Goal: Navigation & Orientation: Find specific page/section

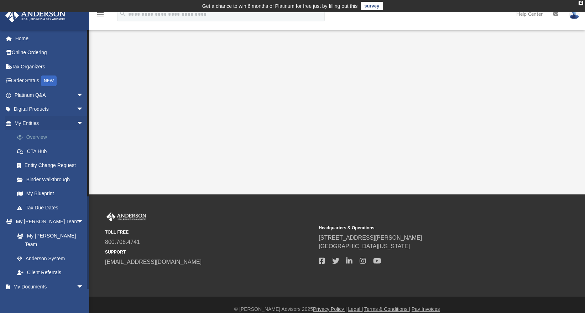
click at [39, 133] on link "Overview" at bounding box center [52, 137] width 84 height 14
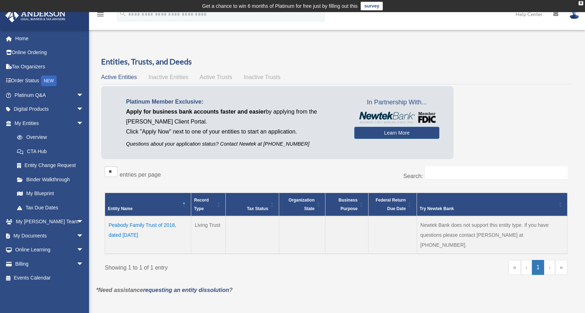
click at [155, 224] on td "Peabody Family Trust of 2018, dated [DATE]" at bounding box center [148, 235] width 86 height 38
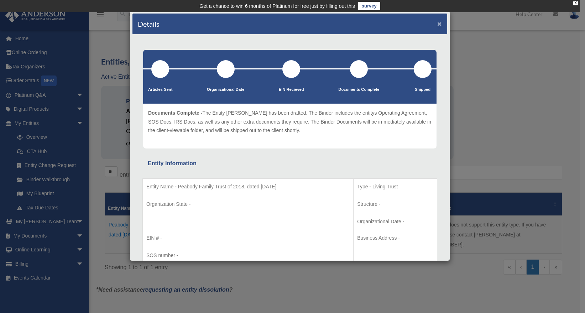
click at [437, 26] on button "×" at bounding box center [439, 23] width 5 height 7
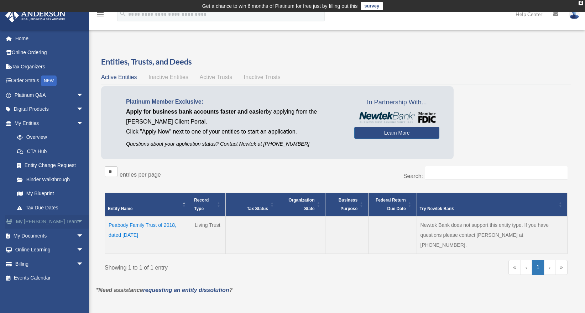
click at [77, 220] on span "arrow_drop_down" at bounding box center [84, 222] width 14 height 15
click at [77, 220] on span "arrow_drop_up" at bounding box center [84, 222] width 14 height 15
click at [77, 235] on span "arrow_drop_down" at bounding box center [84, 236] width 14 height 15
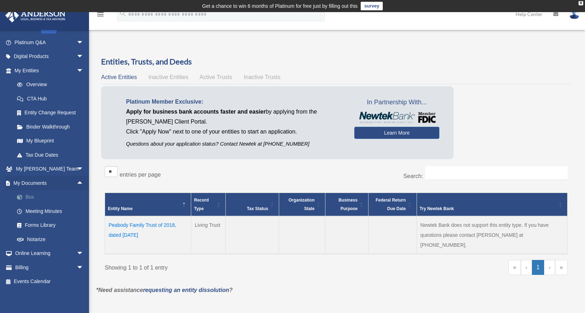
scroll to position [54, 0]
click at [28, 195] on link "Box" at bounding box center [52, 196] width 84 height 14
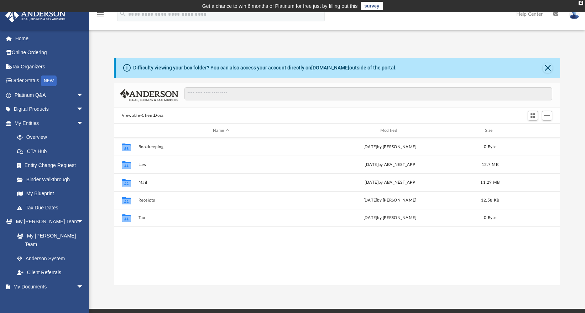
scroll to position [157, 441]
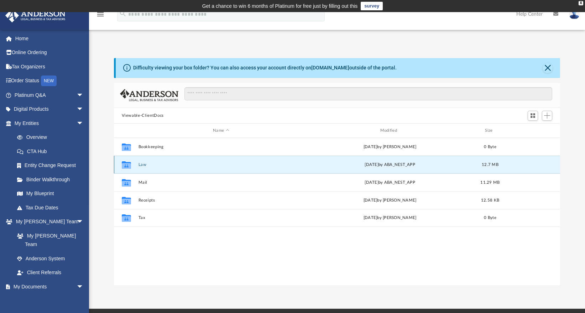
click at [143, 164] on button "Law" at bounding box center [221, 164] width 166 height 5
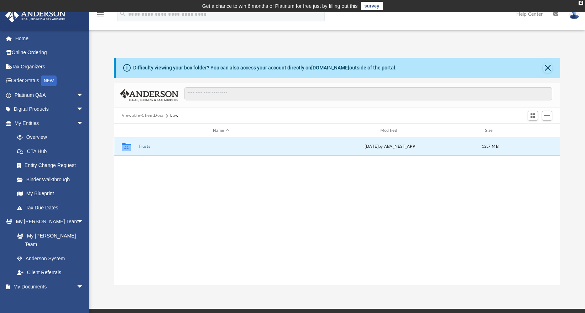
click at [142, 148] on button "Trusts" at bounding box center [221, 147] width 166 height 5
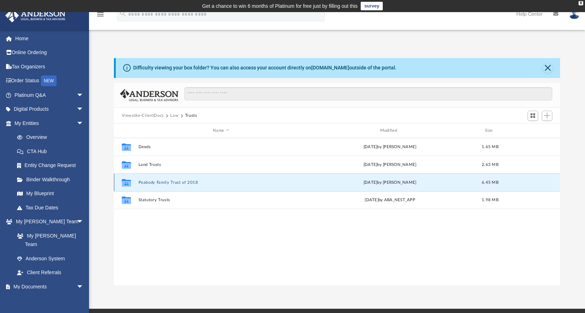
click at [162, 183] on button "Peabody Family Trust of 2018" at bounding box center [221, 182] width 166 height 5
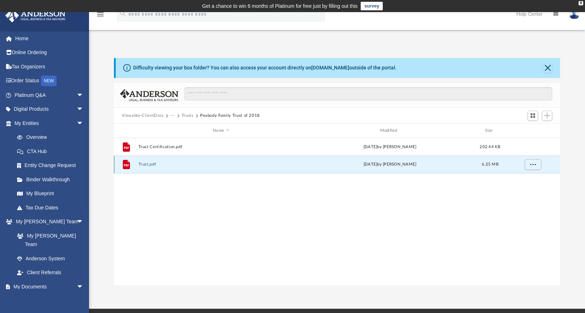
click at [140, 162] on button "Trust.pdf" at bounding box center [221, 164] width 166 height 5
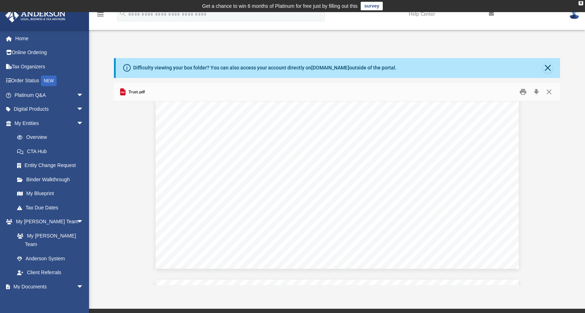
scroll to position [2792, 0]
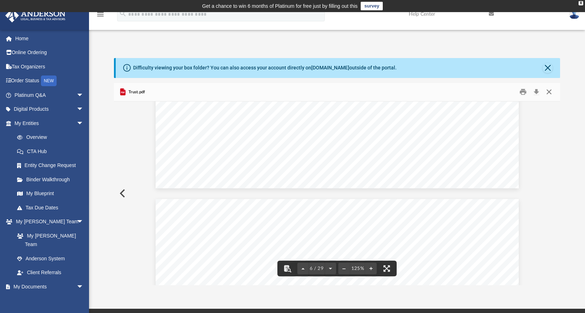
click at [551, 91] on button "Close" at bounding box center [549, 92] width 13 height 11
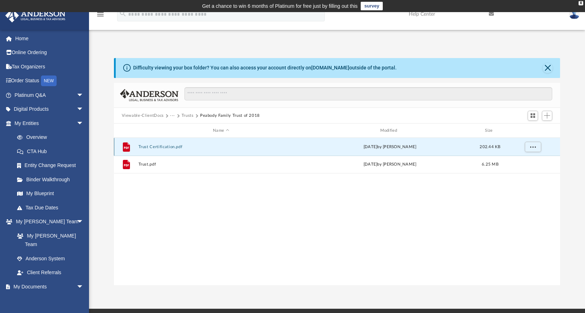
click at [157, 146] on button "Trust Certification.pdf" at bounding box center [221, 147] width 166 height 5
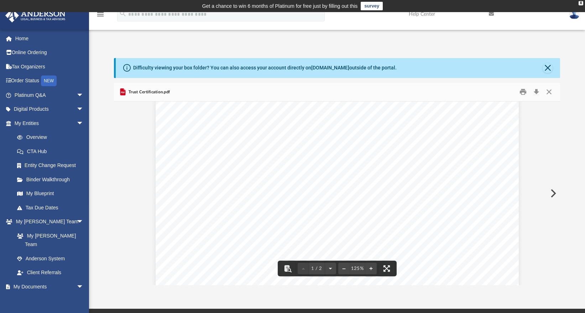
scroll to position [226, 0]
click at [551, 92] on button "Close" at bounding box center [549, 92] width 13 height 11
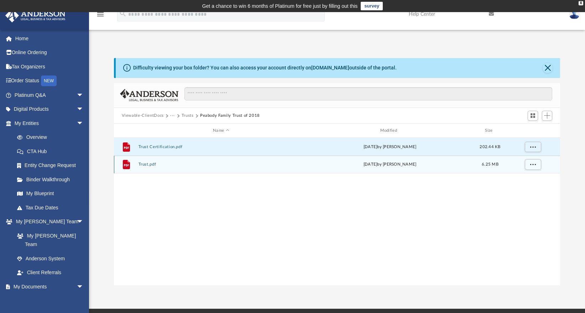
click at [182, 161] on div "File Trust.pdf Tue May 9 2023 by Debbie M Peabody 6.25 MB" at bounding box center [337, 165] width 447 height 18
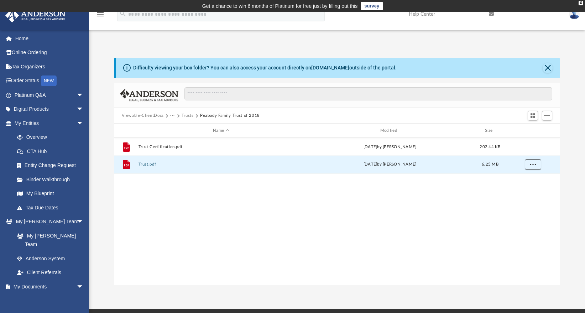
click at [534, 166] on span "More options" at bounding box center [533, 164] width 6 height 4
click at [527, 192] on li "Download" at bounding box center [526, 190] width 21 height 7
click at [77, 280] on span "arrow_drop_down" at bounding box center [84, 287] width 14 height 15
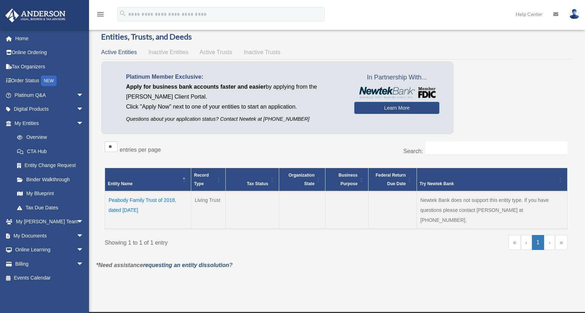
scroll to position [26, 0]
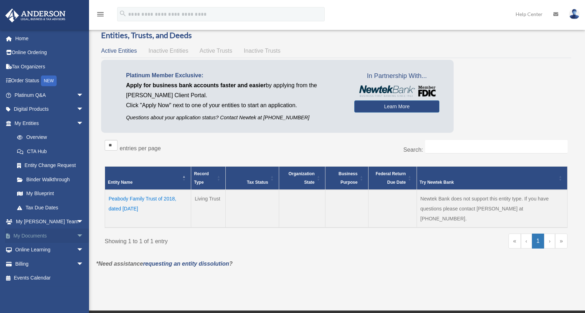
click at [31, 233] on link "My Documents arrow_drop_down" at bounding box center [49, 236] width 89 height 14
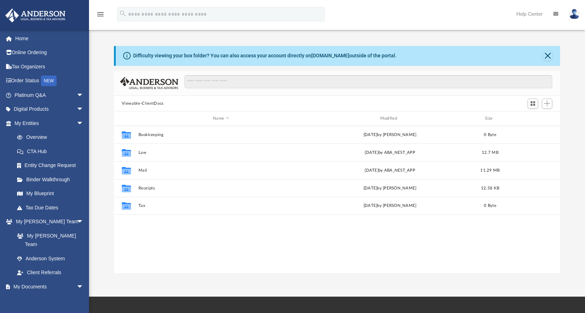
scroll to position [157, 441]
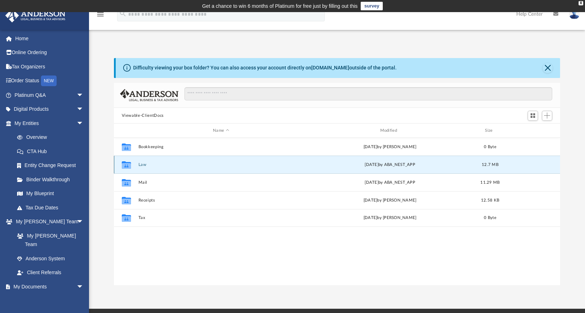
click at [145, 164] on button "Law" at bounding box center [221, 164] width 166 height 5
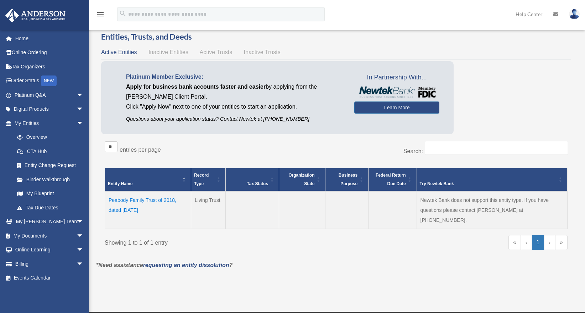
scroll to position [26, 0]
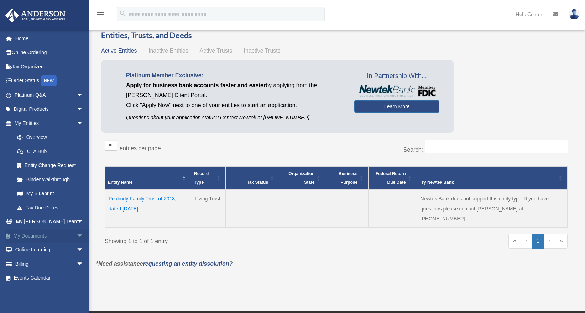
click at [77, 234] on span "arrow_drop_down" at bounding box center [84, 236] width 14 height 15
click at [28, 249] on link "Box" at bounding box center [52, 250] width 84 height 14
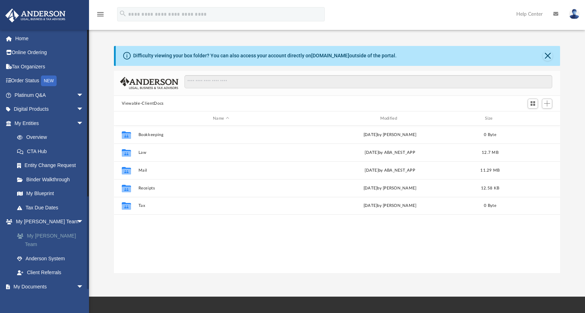
scroll to position [157, 441]
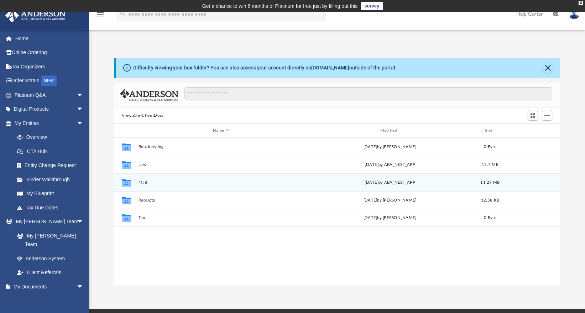
click at [143, 182] on button "Mail" at bounding box center [221, 182] width 166 height 5
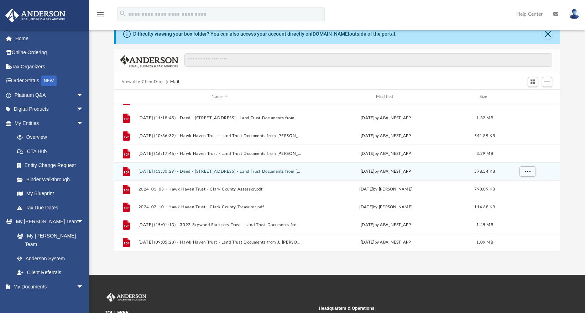
scroll to position [40, 0]
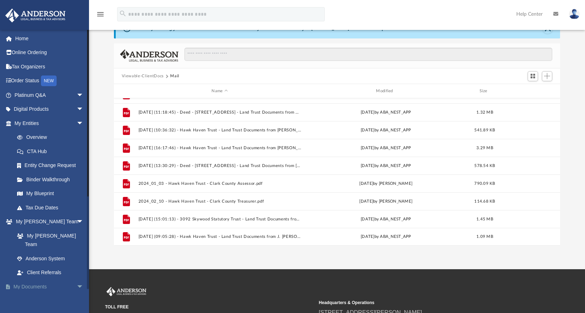
click at [30, 280] on link "My Documents arrow_drop_down" at bounding box center [49, 287] width 89 height 14
click at [77, 280] on span "arrow_drop_down" at bounding box center [84, 287] width 14 height 15
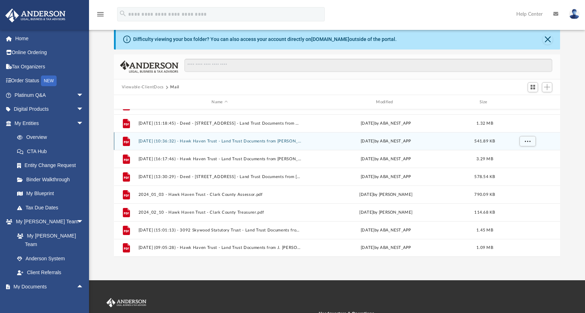
scroll to position [0, 0]
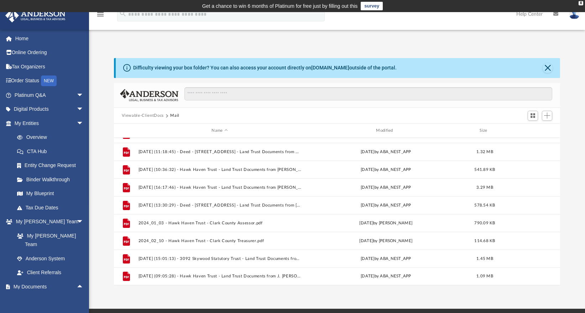
click at [146, 114] on button "Viewable-ClientDocs" at bounding box center [143, 116] width 42 height 6
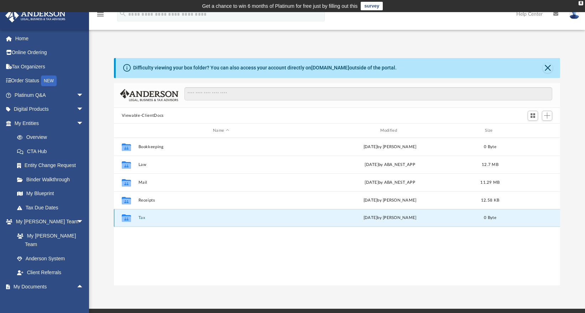
click at [139, 218] on button "Tax" at bounding box center [221, 218] width 166 height 5
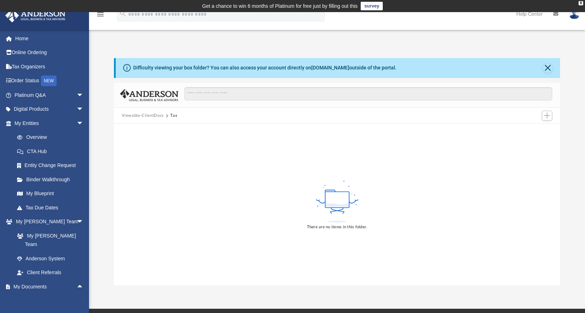
click at [137, 117] on button "Viewable-ClientDocs" at bounding box center [143, 116] width 42 height 6
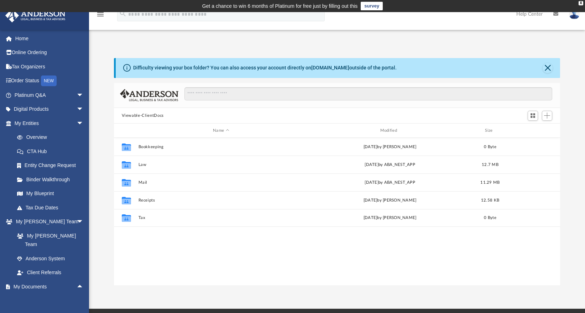
scroll to position [157, 441]
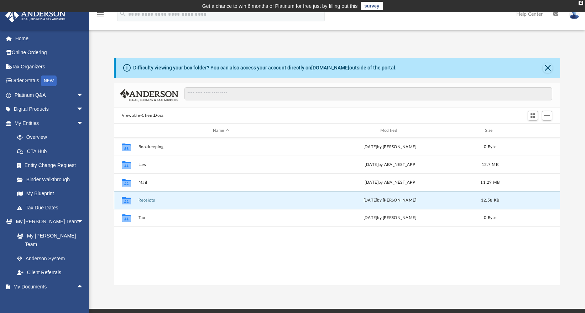
click at [140, 198] on button "Receipts" at bounding box center [221, 200] width 166 height 5
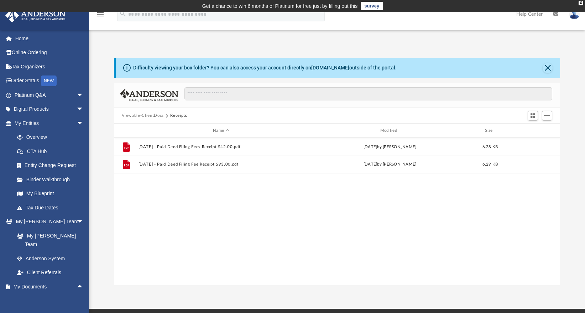
click at [133, 114] on button "Viewable-ClientDocs" at bounding box center [143, 116] width 42 height 6
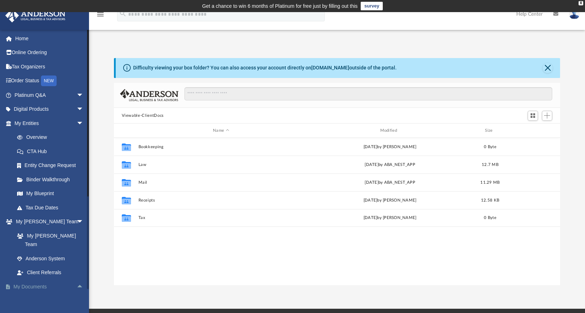
click at [77, 280] on span "arrow_drop_up" at bounding box center [84, 287] width 14 height 15
click at [77, 280] on span "arrow_drop_down" at bounding box center [84, 287] width 14 height 15
click at [39, 237] on link "My [PERSON_NAME] Team" at bounding box center [52, 240] width 84 height 23
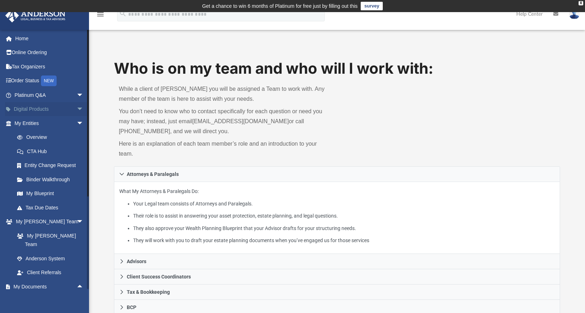
click at [77, 108] on span "arrow_drop_down" at bounding box center [84, 109] width 14 height 15
